Goal: Communication & Community: Answer question/provide support

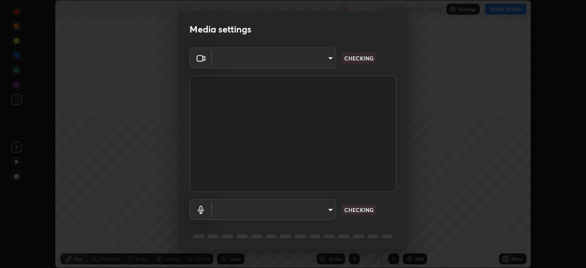
scroll to position [33, 0]
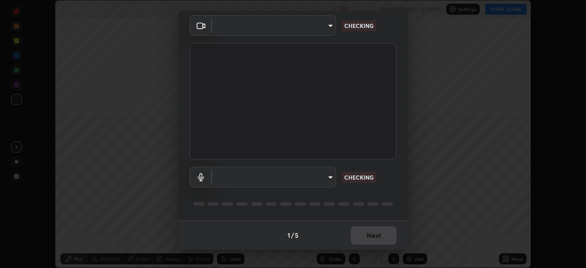
click at [320, 182] on body "Erase all Laws of Motion 8 Recording CLASS STARTS IN 1 MIN Settings START CLASS…" at bounding box center [293, 134] width 586 height 268
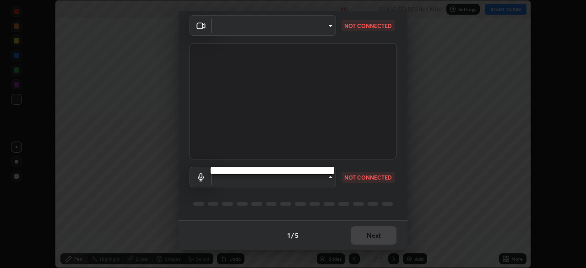
type input "4cdb2335677a50284d4d52bfea2454a8eb2b8fde0954bdd1b922a39853c109bf"
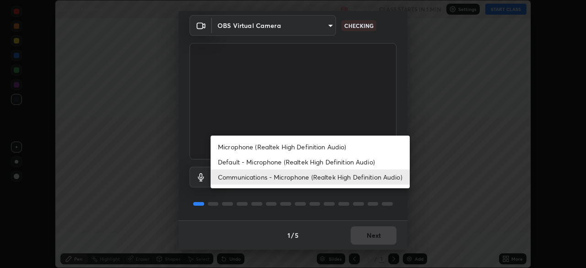
click at [321, 161] on li "Default - Microphone (Realtek High Definition Audio)" at bounding box center [310, 161] width 199 height 15
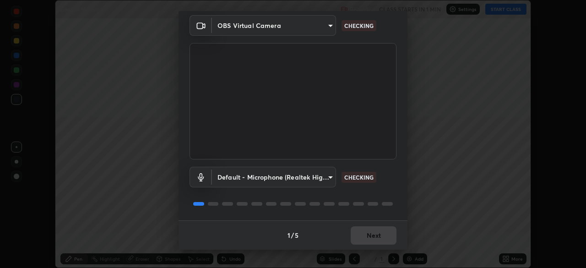
click at [304, 176] on body "Erase all Laws of Motion 8 Recording CLASS STARTS IN 1 MIN Settings START CLASS…" at bounding box center [293, 134] width 586 height 268
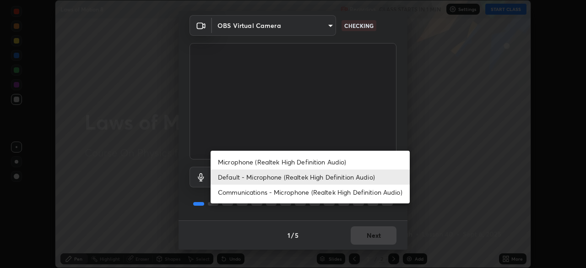
click at [324, 191] on li "Communications - Microphone (Realtek High Definition Audio)" at bounding box center [310, 192] width 199 height 15
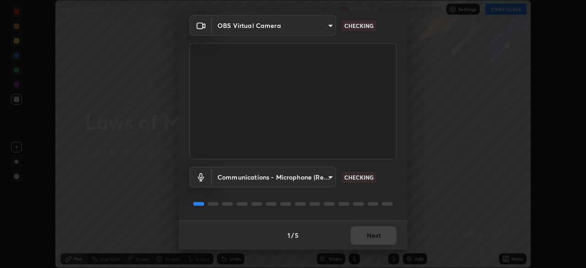
type input "communications"
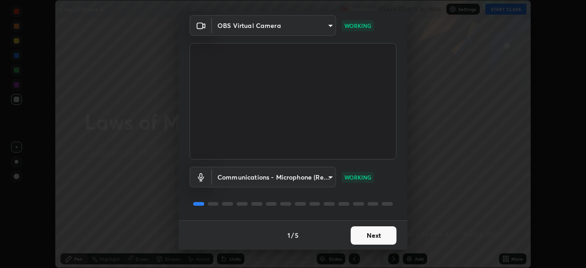
click at [373, 237] on button "Next" at bounding box center [374, 235] width 46 height 18
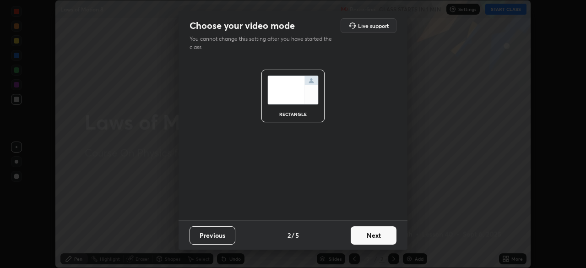
click at [370, 238] on button "Next" at bounding box center [374, 235] width 46 height 18
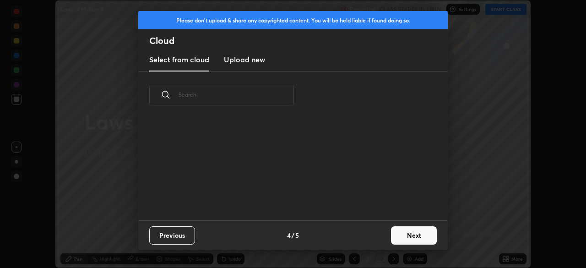
click at [369, 241] on div "Previous 4 / 5 Next" at bounding box center [293, 234] width 310 height 29
click at [401, 236] on button "Next" at bounding box center [414, 235] width 46 height 18
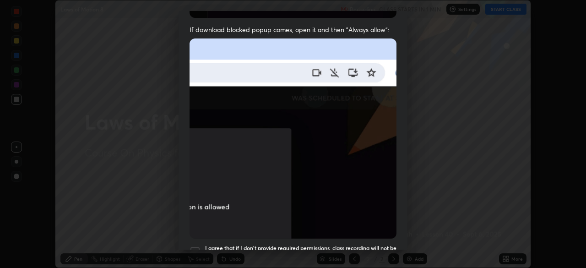
scroll to position [200, 0]
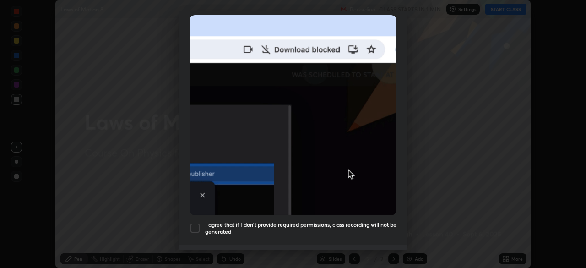
click at [369, 223] on h5 "I agree that if I don't provide required permissions, class recording will not …" at bounding box center [300, 228] width 191 height 14
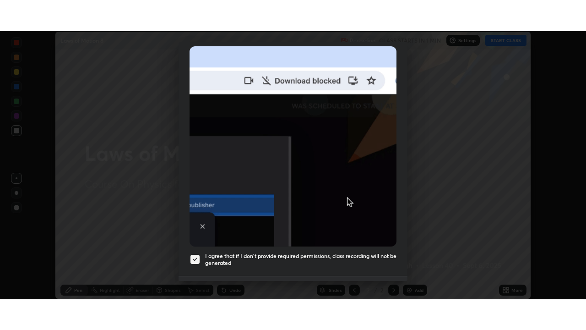
scroll to position [219, 0]
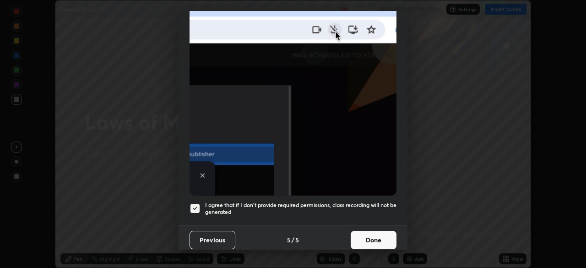
click at [374, 240] on button "Done" at bounding box center [374, 240] width 46 height 18
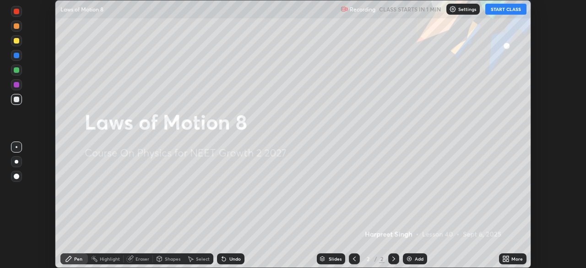
click at [504, 261] on icon at bounding box center [504, 260] width 2 height 2
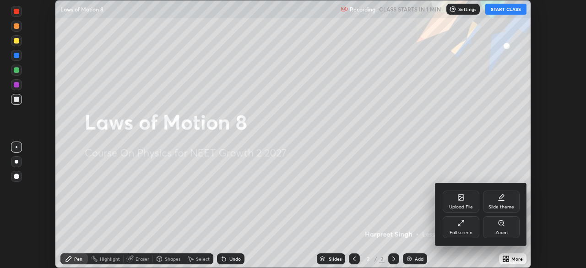
click at [454, 228] on div "Full screen" at bounding box center [461, 227] width 37 height 22
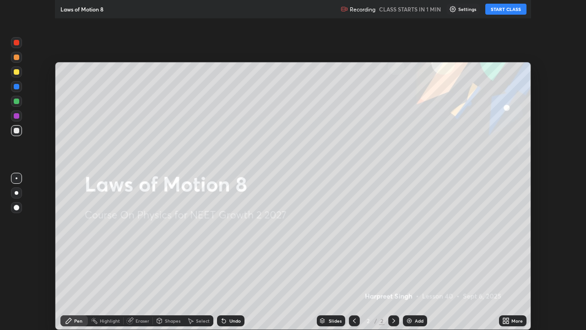
scroll to position [330, 586]
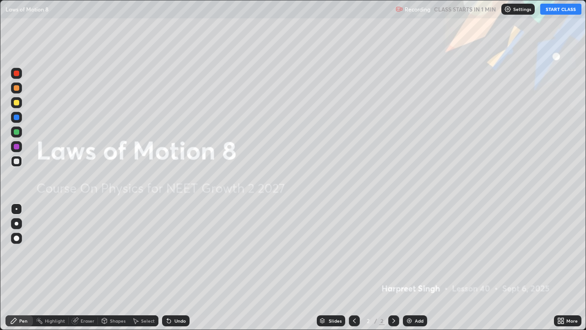
click at [554, 8] on button "START CLASS" at bounding box center [560, 9] width 41 height 11
click at [420, 267] on div "Add" at bounding box center [419, 320] width 9 height 5
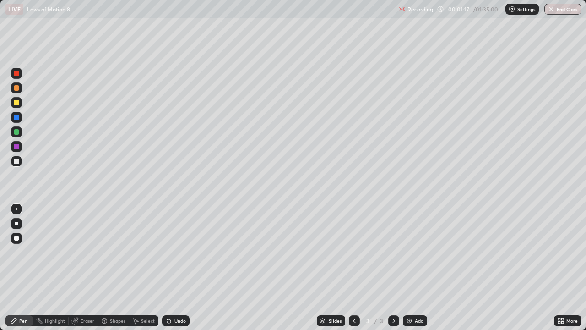
click at [16, 104] on div at bounding box center [16, 102] width 5 height 5
click at [18, 162] on div at bounding box center [16, 160] width 5 height 5
click at [15, 162] on div at bounding box center [16, 160] width 5 height 5
click at [17, 119] on div at bounding box center [16, 116] width 5 height 5
click at [17, 135] on div at bounding box center [16, 131] width 11 height 11
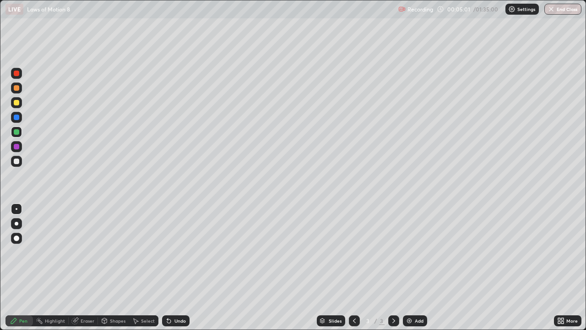
click at [17, 160] on div at bounding box center [16, 160] width 5 height 5
click at [16, 103] on div at bounding box center [16, 102] width 5 height 5
click at [16, 148] on div at bounding box center [16, 146] width 5 height 5
click at [16, 162] on div at bounding box center [16, 160] width 5 height 5
click at [416, 267] on div "Add" at bounding box center [419, 320] width 9 height 5
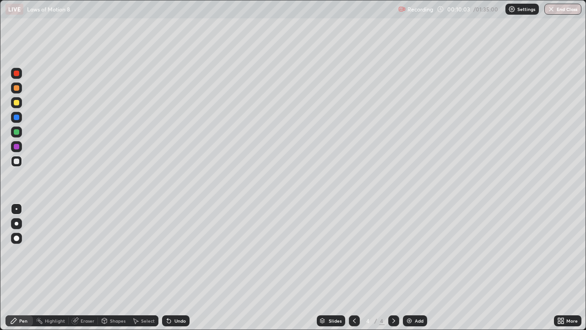
click at [87, 267] on div "Eraser" at bounding box center [83, 320] width 29 height 11
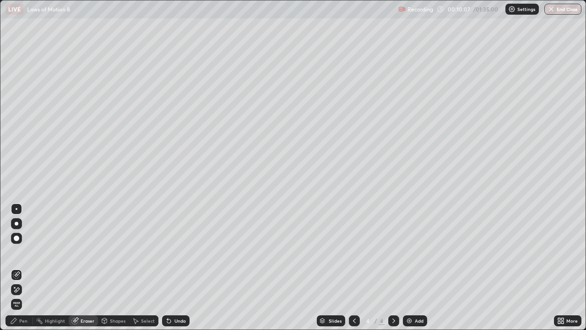
click at [21, 267] on div "Pen" at bounding box center [18, 320] width 27 height 11
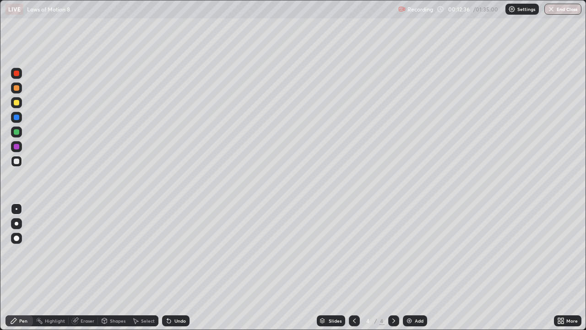
click at [20, 134] on div at bounding box center [16, 131] width 11 height 11
click at [13, 163] on div at bounding box center [16, 161] width 11 height 11
click at [91, 267] on div "Eraser" at bounding box center [88, 320] width 14 height 5
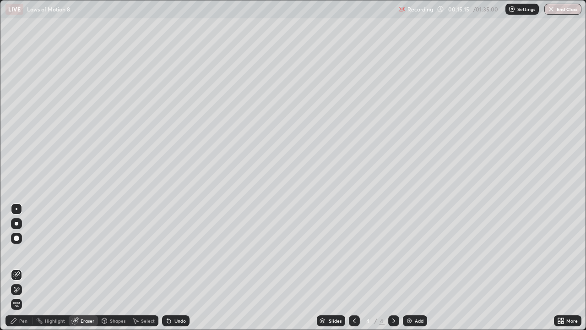
click at [20, 267] on div "Pen" at bounding box center [23, 320] width 8 height 5
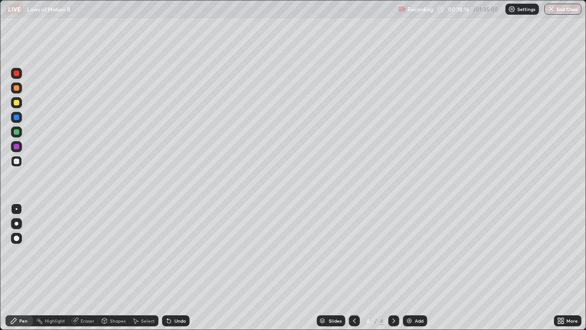
click at [418, 267] on div "Add" at bounding box center [419, 320] width 9 height 5
click at [16, 103] on div at bounding box center [16, 102] width 5 height 5
click at [16, 164] on div at bounding box center [16, 161] width 11 height 11
click at [88, 267] on div "Eraser" at bounding box center [83, 320] width 29 height 18
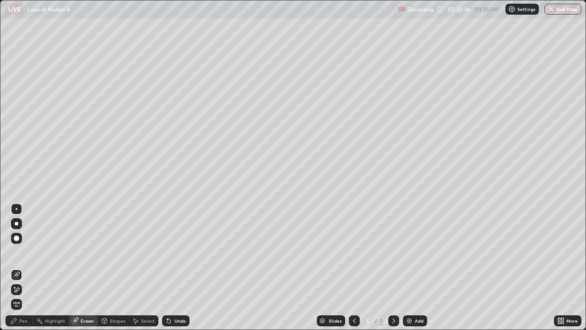
click at [22, 267] on div "Pen" at bounding box center [18, 320] width 27 height 11
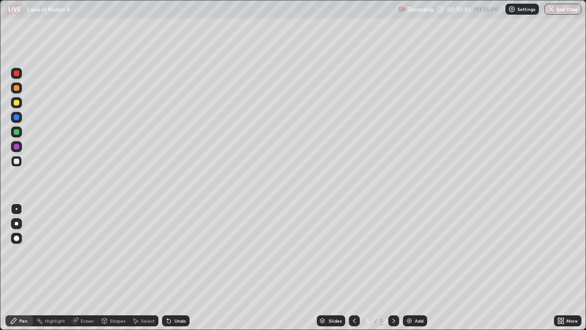
click at [418, 267] on div "Add" at bounding box center [419, 320] width 9 height 5
click at [16, 104] on div at bounding box center [16, 102] width 5 height 5
click at [17, 162] on div at bounding box center [16, 160] width 5 height 5
click at [85, 267] on div "Eraser" at bounding box center [88, 320] width 14 height 5
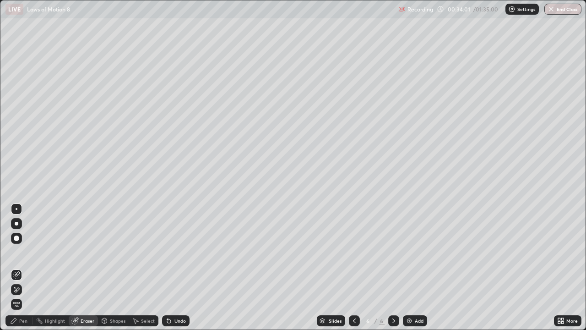
click at [26, 267] on div "Pen" at bounding box center [18, 320] width 27 height 11
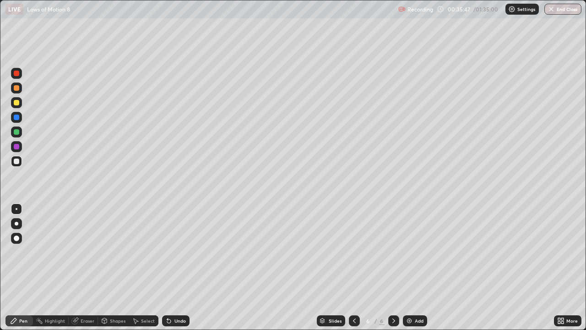
click at [16, 102] on div at bounding box center [16, 102] width 5 height 5
click at [17, 134] on div at bounding box center [16, 131] width 5 height 5
click at [55, 267] on div "Highlight" at bounding box center [55, 320] width 20 height 5
click at [81, 267] on div "Eraser" at bounding box center [88, 320] width 14 height 5
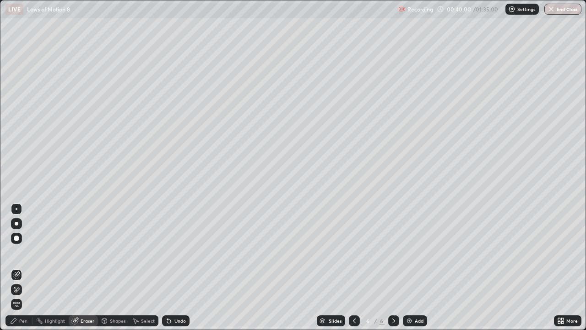
click at [21, 267] on div "Pen" at bounding box center [23, 320] width 8 height 5
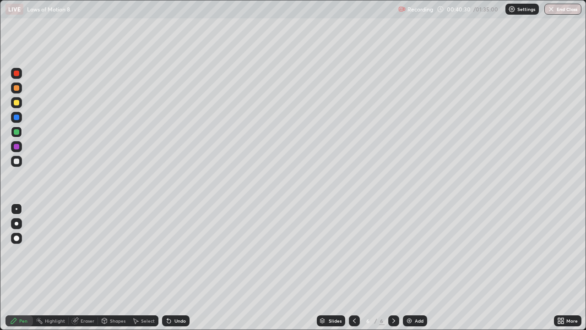
click at [18, 165] on div at bounding box center [16, 161] width 11 height 11
click at [420, 267] on div "Add" at bounding box center [419, 320] width 9 height 5
click at [16, 104] on div at bounding box center [16, 102] width 5 height 5
click at [14, 162] on div at bounding box center [16, 160] width 5 height 5
click at [17, 131] on div at bounding box center [16, 131] width 5 height 5
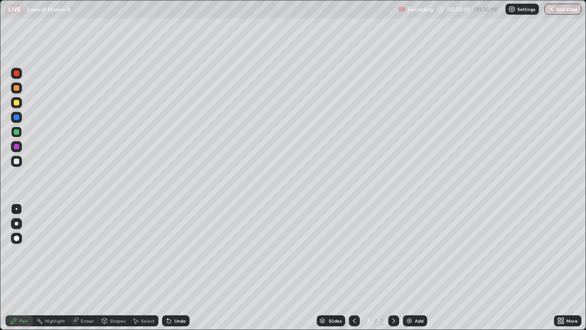
click at [17, 105] on div at bounding box center [16, 102] width 5 height 5
click at [420, 267] on div "Add" at bounding box center [419, 320] width 9 height 5
click at [16, 163] on div at bounding box center [16, 160] width 5 height 5
click at [17, 102] on div at bounding box center [16, 102] width 5 height 5
click at [16, 162] on div at bounding box center [16, 160] width 5 height 5
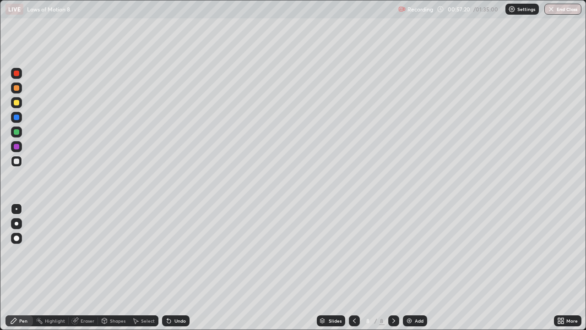
click at [16, 118] on div at bounding box center [16, 116] width 5 height 5
click at [420, 267] on div "Add" at bounding box center [419, 320] width 9 height 5
click at [18, 103] on div at bounding box center [16, 102] width 5 height 5
click at [19, 161] on div at bounding box center [16, 160] width 5 height 5
click at [88, 267] on div "Eraser" at bounding box center [88, 320] width 14 height 5
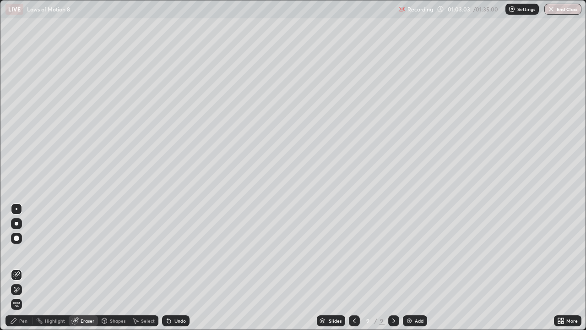
click at [22, 267] on div "Pen" at bounding box center [23, 320] width 8 height 5
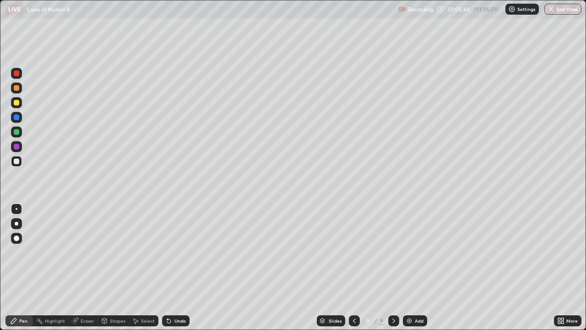
click at [18, 104] on div at bounding box center [16, 102] width 5 height 5
click at [18, 163] on div at bounding box center [16, 160] width 5 height 5
click at [357, 267] on div at bounding box center [354, 320] width 11 height 11
click at [353, 267] on icon at bounding box center [354, 320] width 3 height 5
click at [353, 267] on icon at bounding box center [354, 320] width 7 height 7
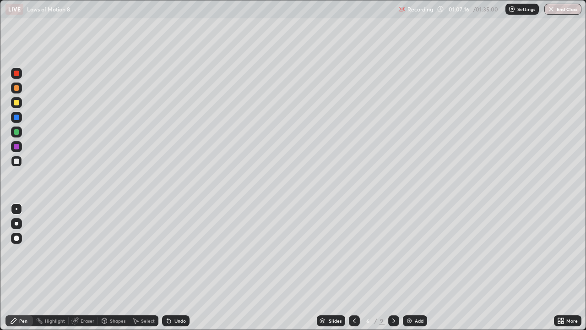
click at [354, 267] on icon at bounding box center [354, 320] width 7 height 7
click at [392, 267] on icon at bounding box center [393, 320] width 7 height 7
click at [393, 267] on icon at bounding box center [393, 320] width 7 height 7
click at [391, 267] on icon at bounding box center [393, 320] width 7 height 7
click at [392, 267] on icon at bounding box center [393, 320] width 3 height 5
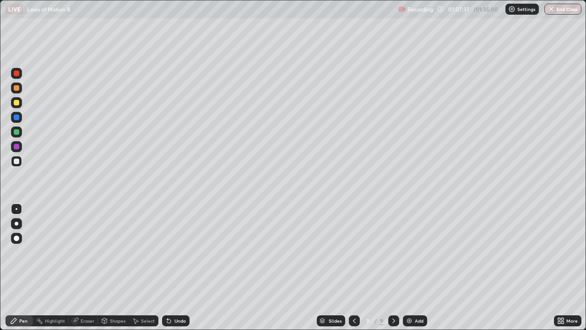
click at [421, 267] on div "Add" at bounding box center [419, 320] width 9 height 5
click at [17, 104] on div at bounding box center [16, 102] width 5 height 5
click at [417, 267] on div "Add" at bounding box center [419, 320] width 9 height 5
click at [420, 267] on div "Add" at bounding box center [419, 320] width 9 height 5
click at [16, 161] on div at bounding box center [16, 160] width 5 height 5
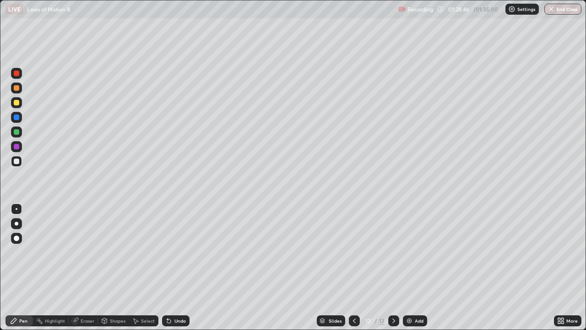
click at [416, 267] on div "Add" at bounding box center [419, 320] width 9 height 5
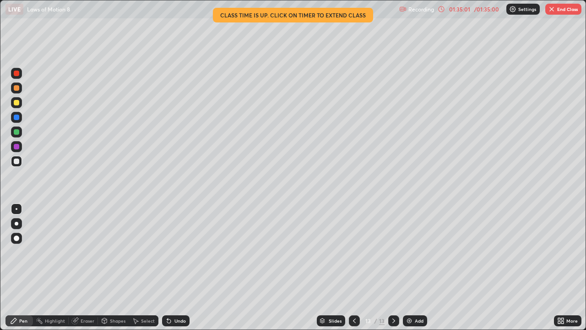
click at [559, 12] on button "End Class" at bounding box center [563, 9] width 36 height 11
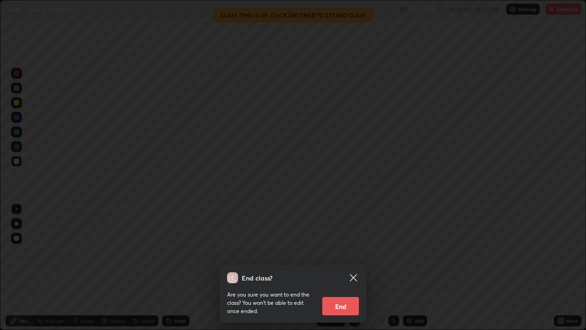
click at [346, 267] on button "End" at bounding box center [340, 306] width 37 height 18
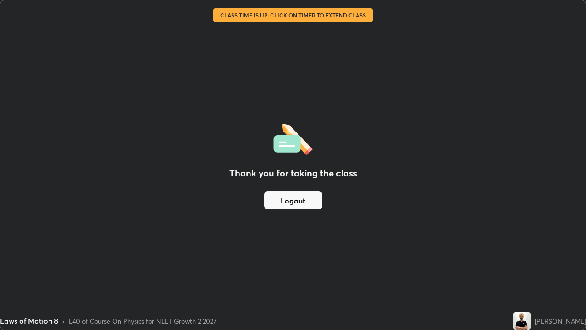
click at [303, 202] on button "Logout" at bounding box center [293, 200] width 58 height 18
